Goal: Task Accomplishment & Management: Manage account settings

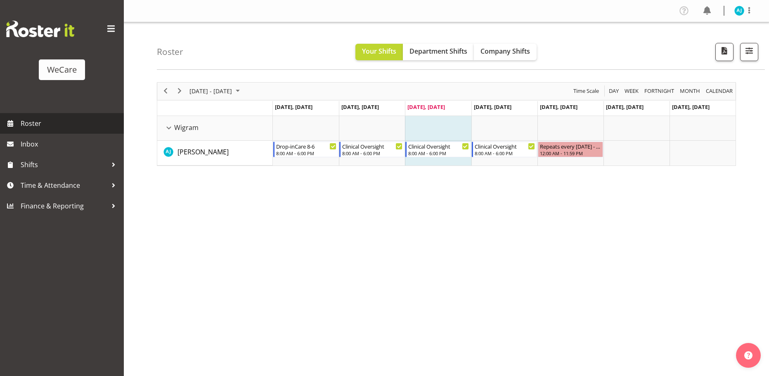
click at [24, 125] on span "Roster" at bounding box center [70, 123] width 99 height 12
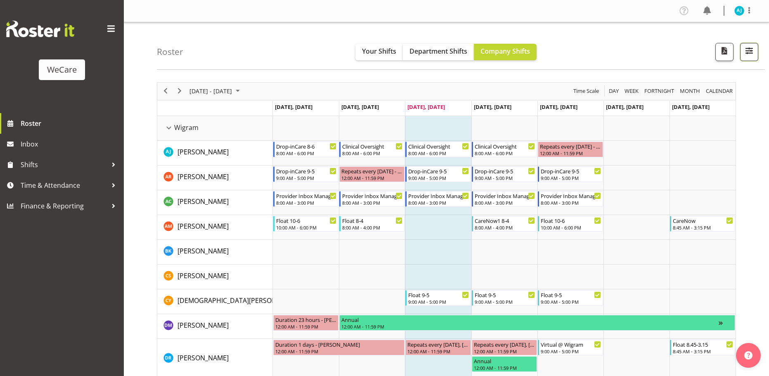
click at [748, 50] on span "button" at bounding box center [749, 50] width 11 height 11
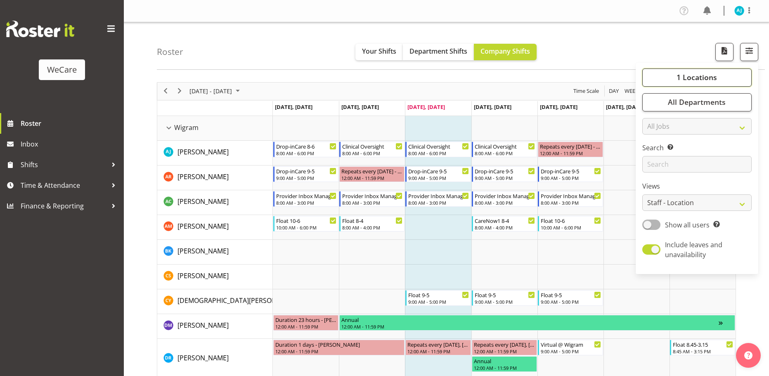
click at [691, 79] on span "1 Locations" at bounding box center [697, 77] width 40 height 10
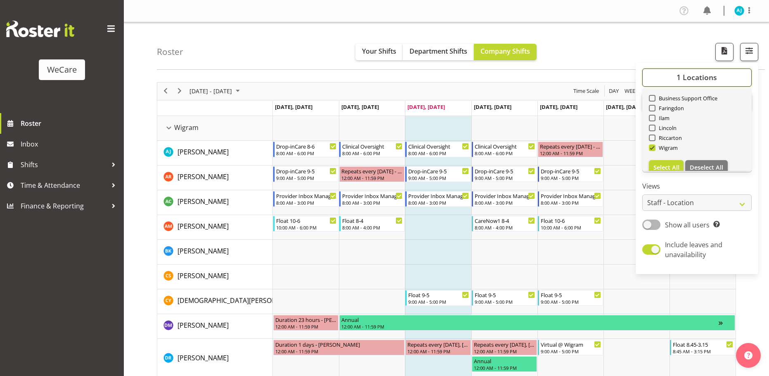
scroll to position [30, 0]
click at [672, 159] on span "Select All" at bounding box center [666, 158] width 26 height 8
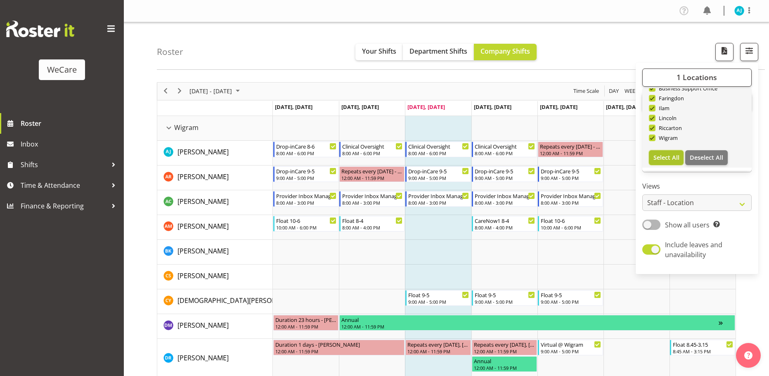
checkbox input "true"
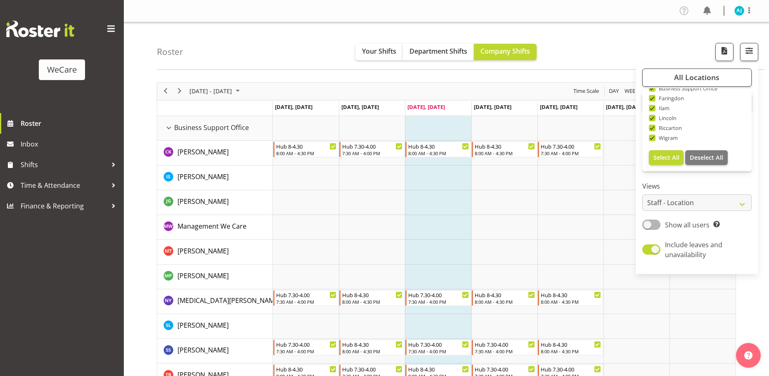
click at [704, 186] on label "Views" at bounding box center [696, 186] width 109 height 10
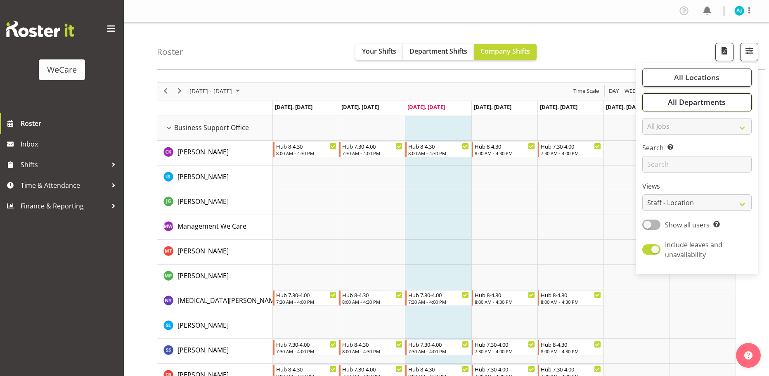
click at [694, 94] on button "All Departments" at bounding box center [696, 102] width 109 height 18
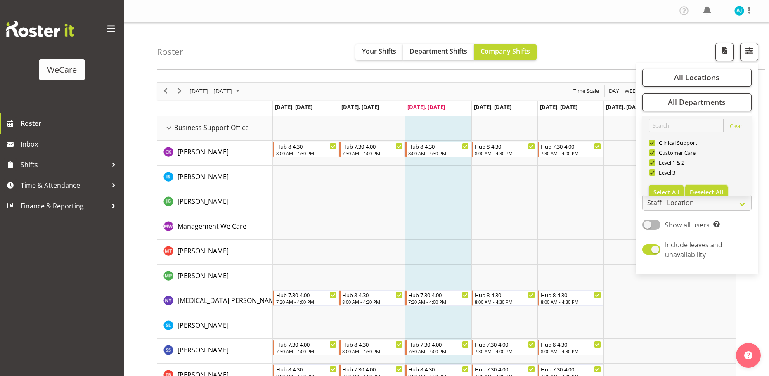
click at [699, 189] on span "Deselect All" at bounding box center [706, 192] width 33 height 8
checkbox input "false"
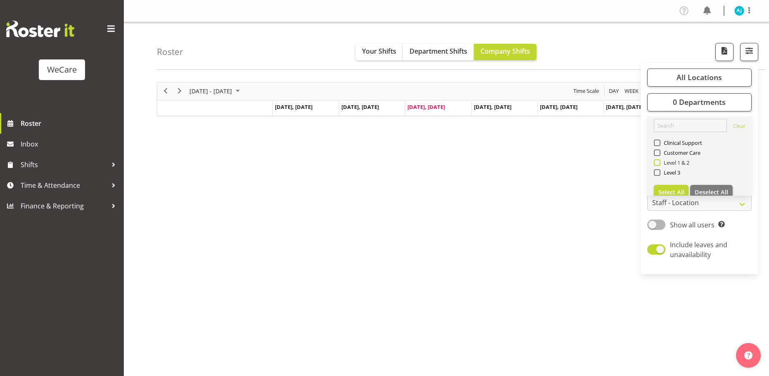
click at [677, 161] on span "Level 1 & 2" at bounding box center [674, 162] width 29 height 7
click at [659, 161] on input "Level 1 & 2" at bounding box center [656, 162] width 5 height 5
checkbox input "true"
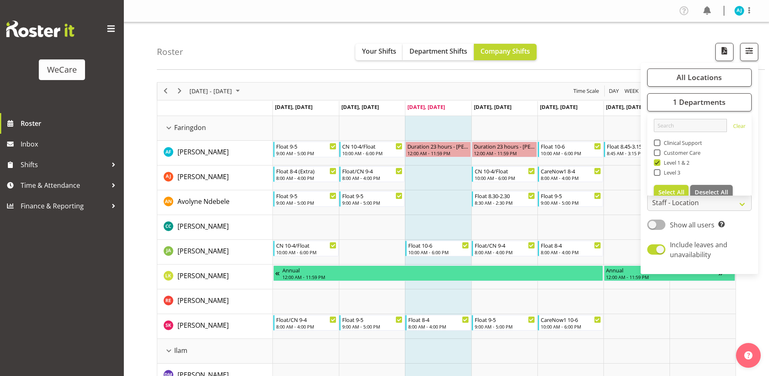
click at [433, 204] on td "Timeline Week of October 1, 2025" at bounding box center [438, 202] width 66 height 25
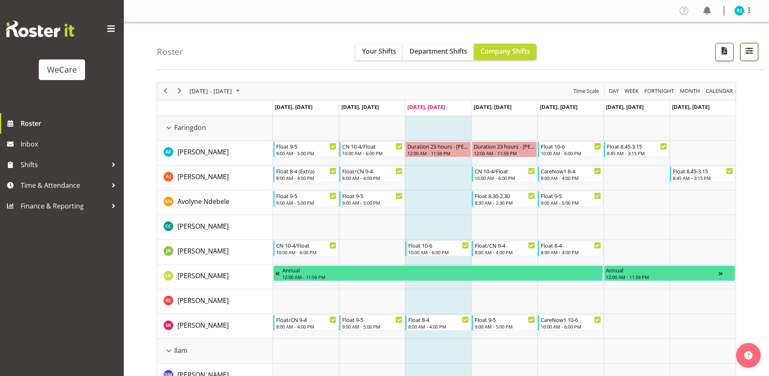
click at [743, 49] on button "button" at bounding box center [749, 52] width 18 height 18
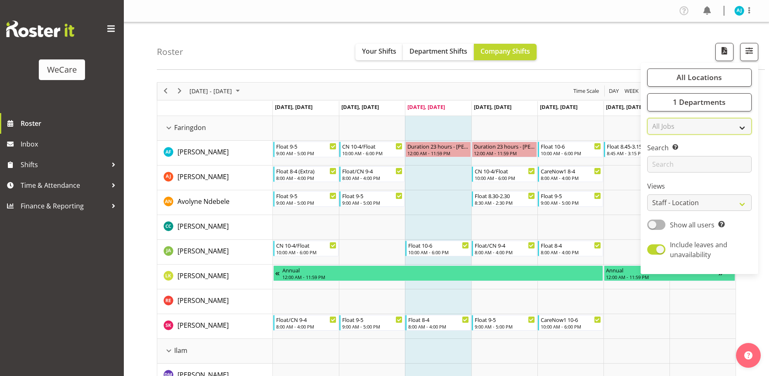
click at [686, 128] on select "All Jobs All Jobs" at bounding box center [699, 126] width 104 height 17
click at [690, 165] on input "text" at bounding box center [699, 164] width 104 height 17
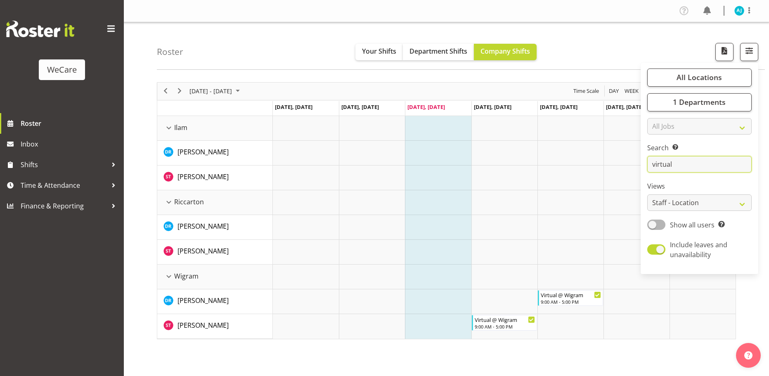
type input "virtual"
click at [605, 40] on div "Roster Your Shifts Department Shifts Company Shifts All Locations Clear Busines…" at bounding box center [461, 45] width 608 height 47
